Goal: Task Accomplishment & Management: Manage account settings

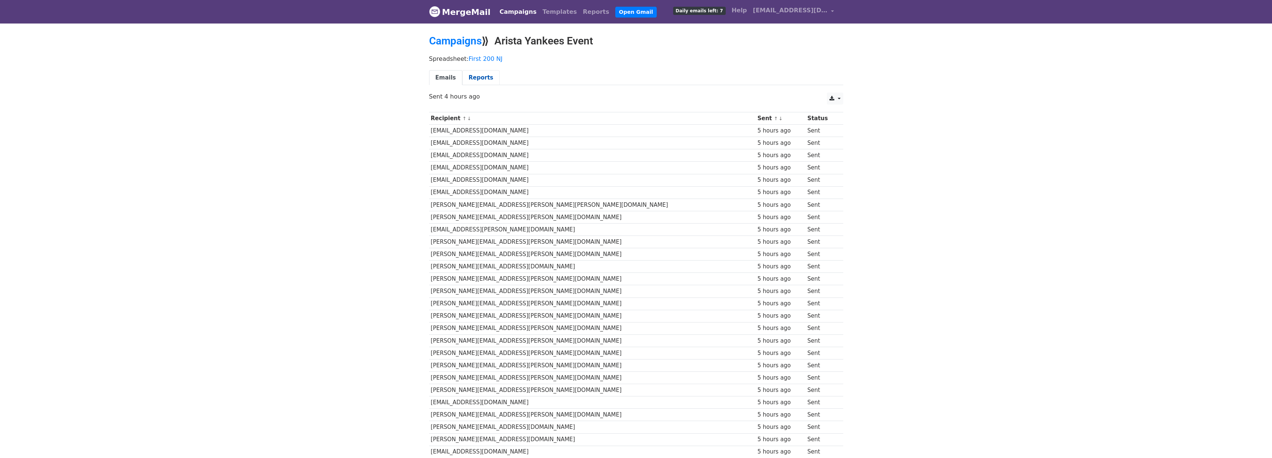
click at [485, 78] on link "Reports" at bounding box center [480, 77] width 37 height 15
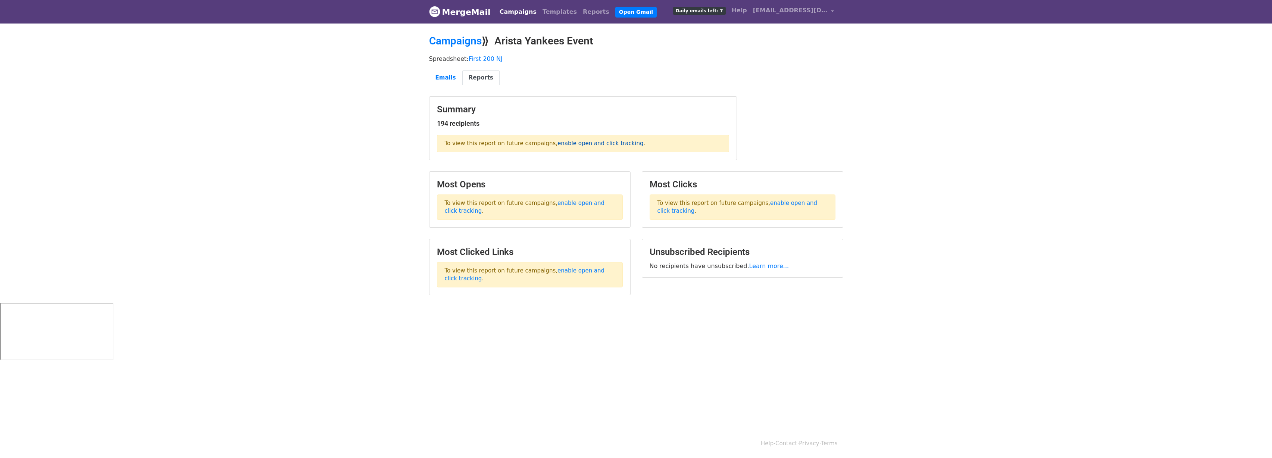
click at [583, 144] on link "enable open and click tracking" at bounding box center [601, 143] width 86 height 7
